Goal: Navigation & Orientation: Find specific page/section

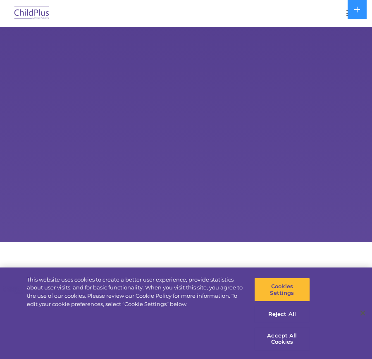
select select "MEDIUM"
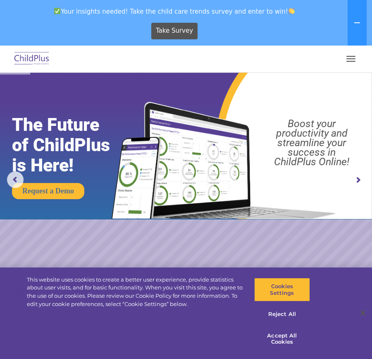
click at [351, 57] on button "button" at bounding box center [351, 58] width 17 height 13
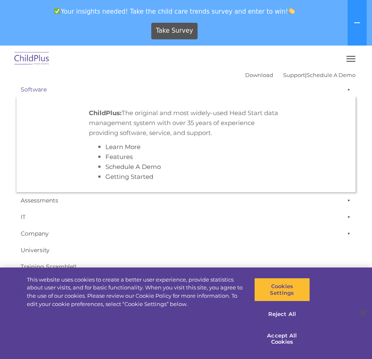
click at [60, 98] on link "Software" at bounding box center [186, 89] width 339 height 17
